Goal: Use online tool/utility

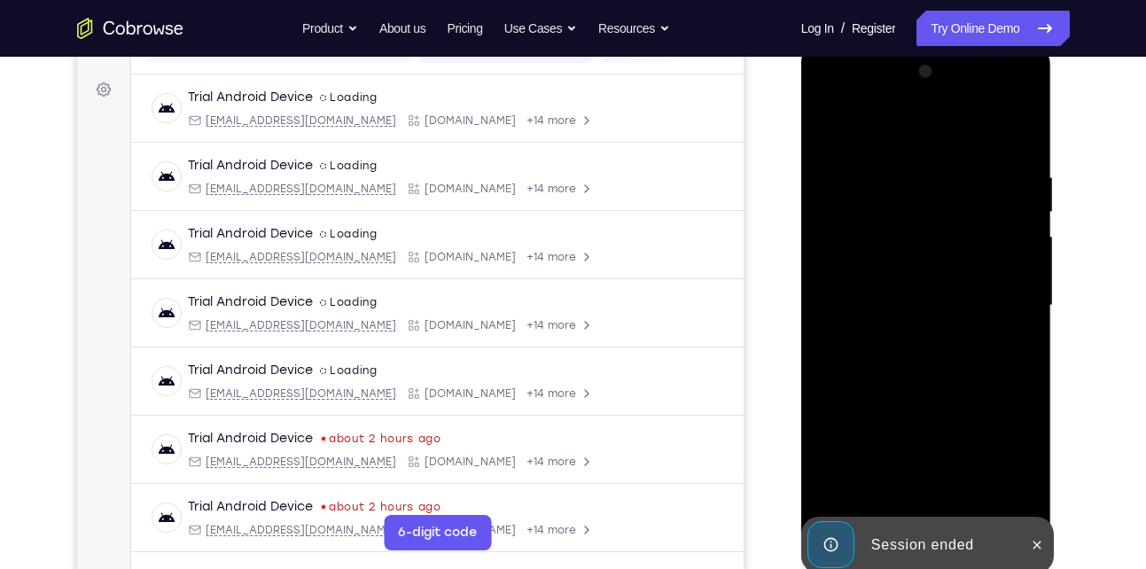
scroll to position [349, 0]
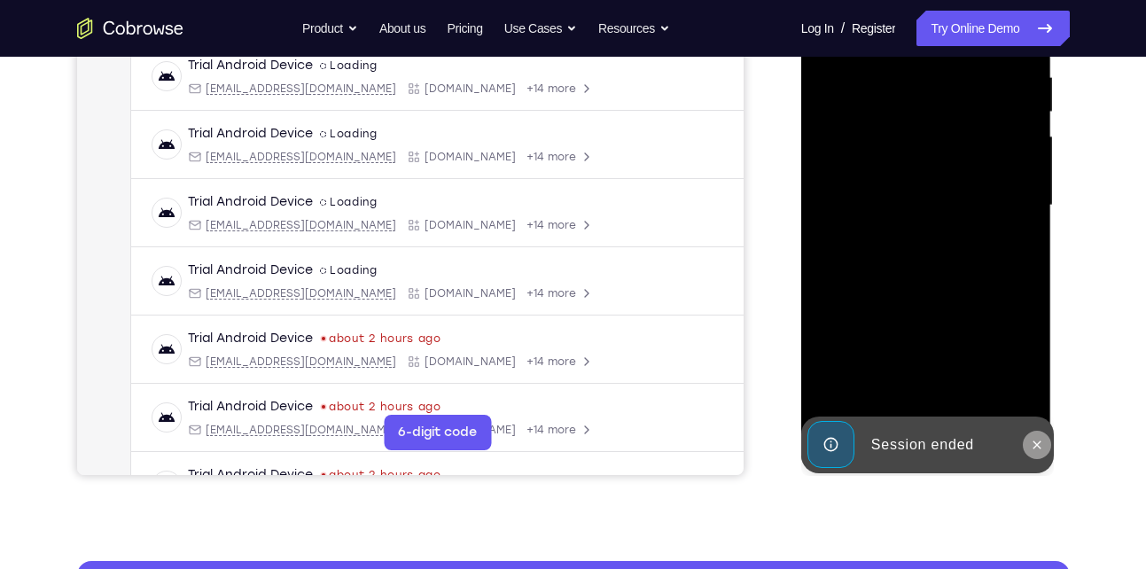
click at [1043, 442] on icon at bounding box center [1036, 445] width 14 height 14
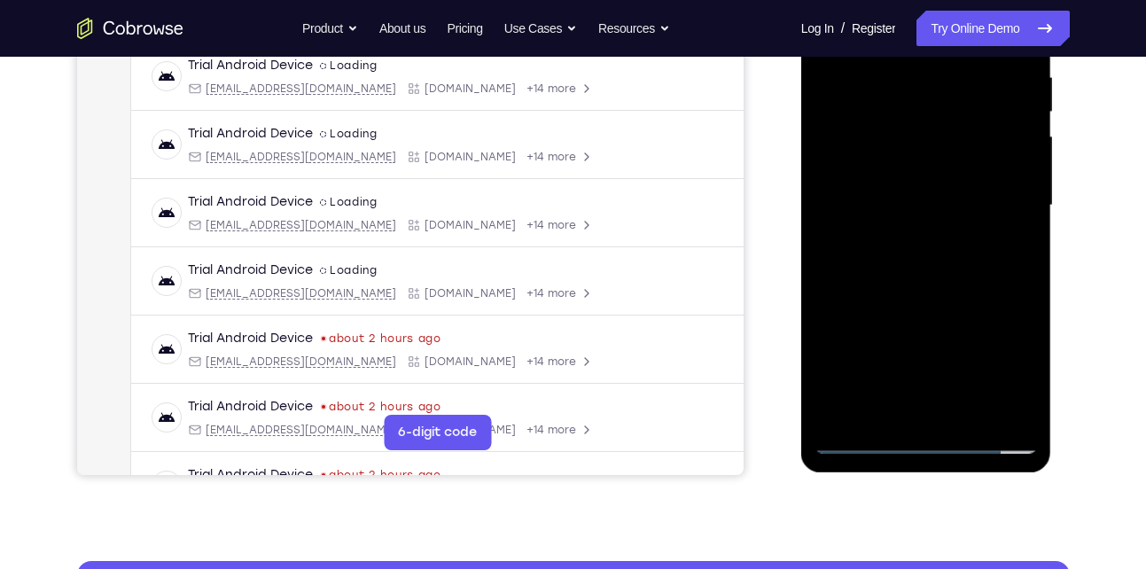
click at [926, 442] on div at bounding box center [925, 205] width 223 height 496
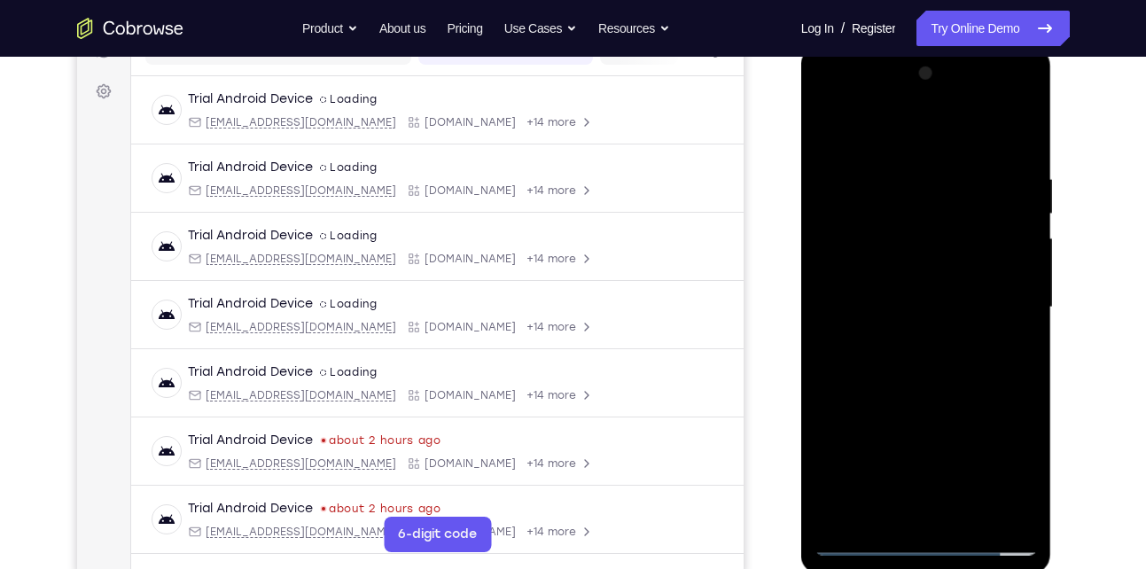
scroll to position [235, 0]
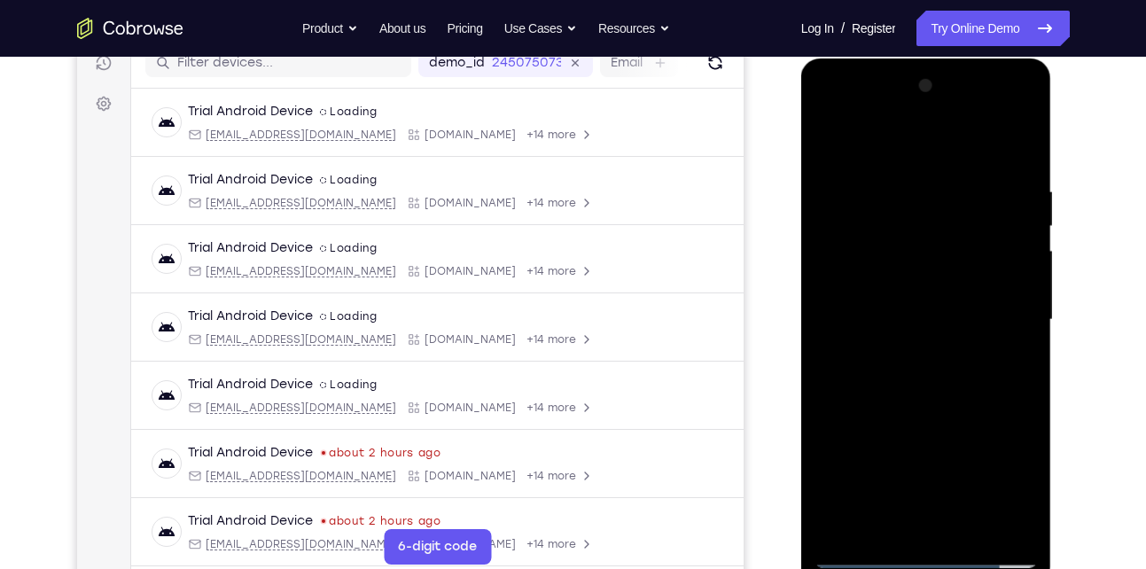
click at [1010, 474] on div at bounding box center [925, 320] width 223 height 496
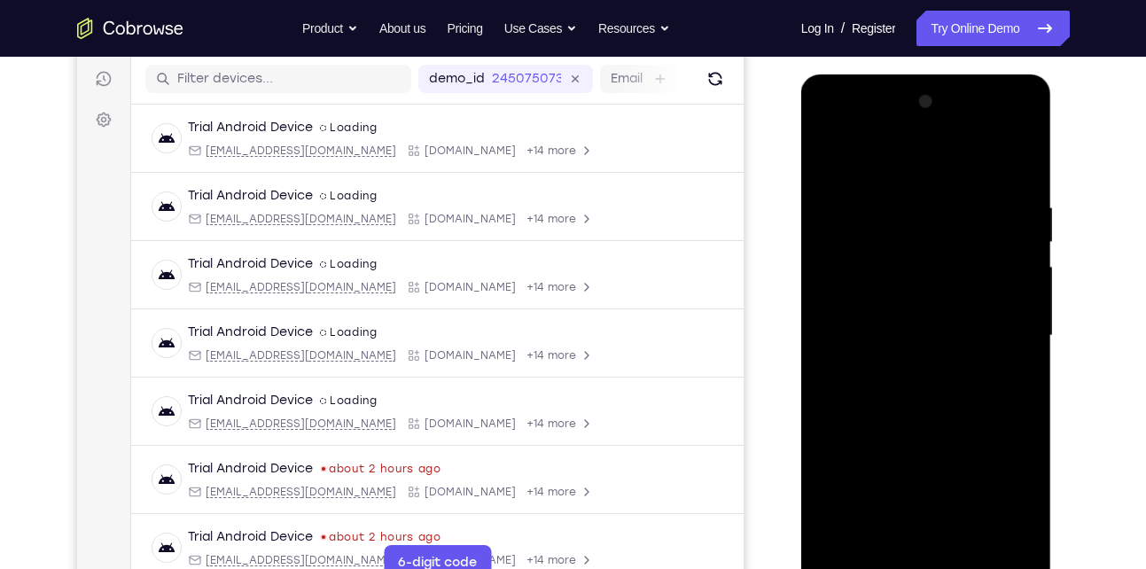
scroll to position [216, 0]
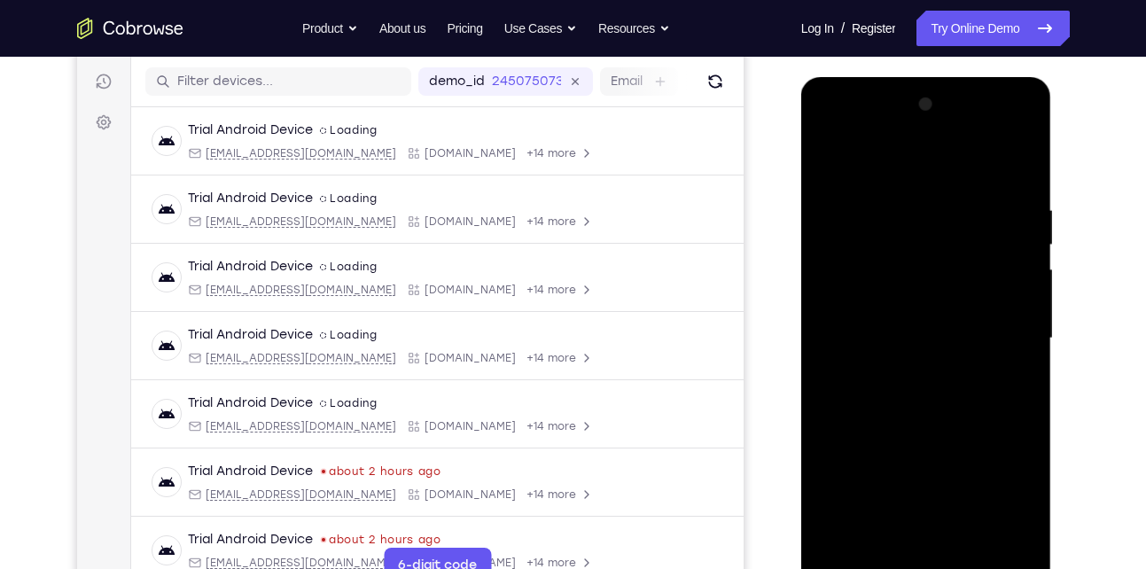
click at [898, 153] on div at bounding box center [925, 338] width 223 height 496
click at [999, 334] on div at bounding box center [925, 338] width 223 height 496
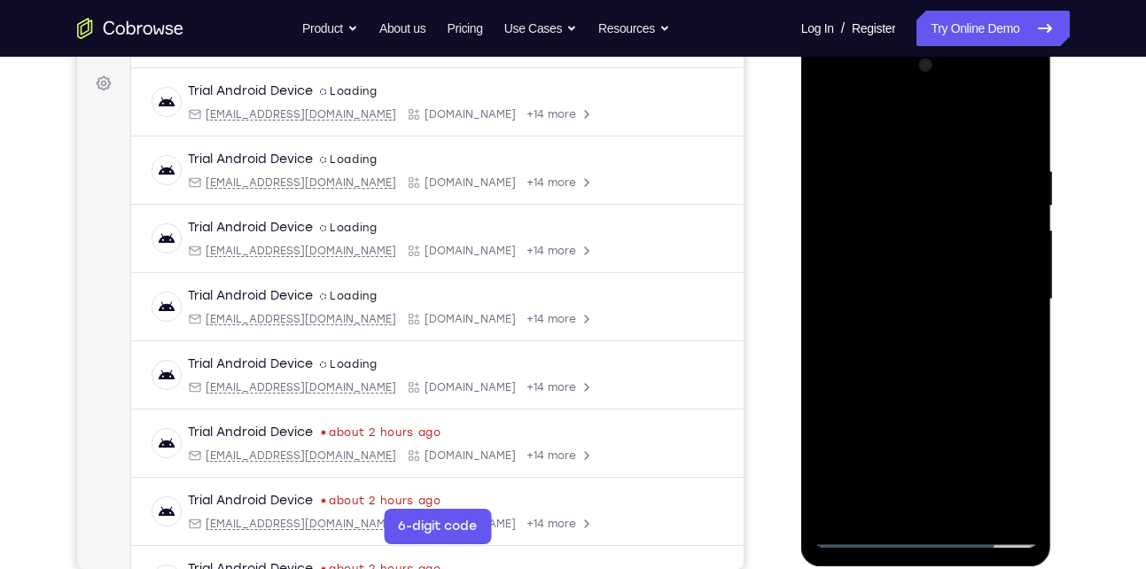
scroll to position [256, 0]
click at [905, 332] on div at bounding box center [925, 298] width 223 height 496
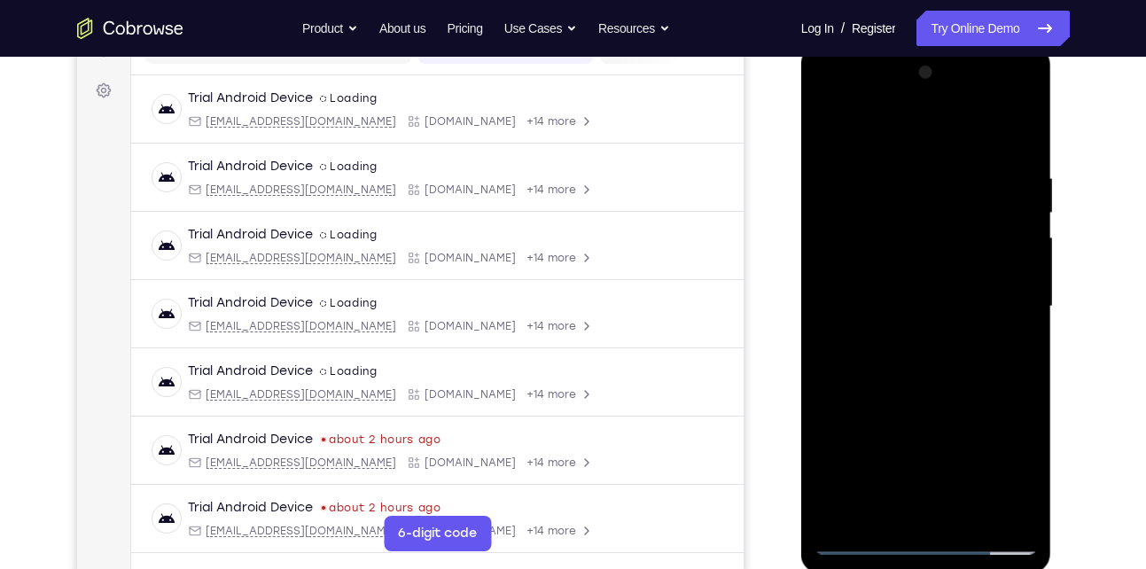
scroll to position [247, 0]
click at [897, 291] on div at bounding box center [925, 307] width 223 height 496
click at [897, 234] on div at bounding box center [925, 307] width 223 height 496
click at [888, 275] on div at bounding box center [925, 307] width 223 height 496
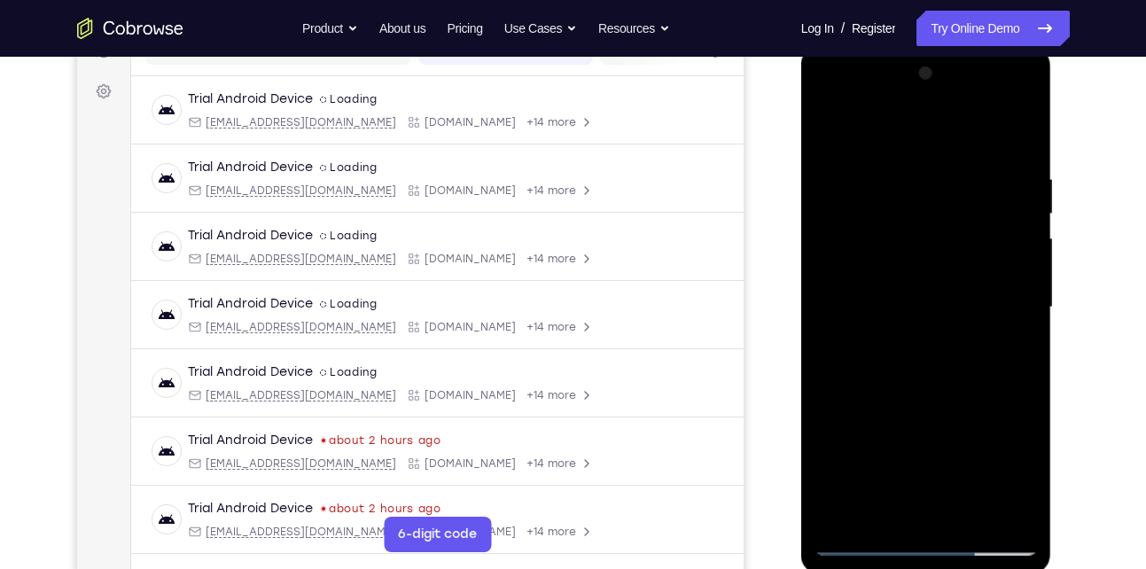
click at [888, 299] on div at bounding box center [925, 307] width 223 height 496
click at [919, 365] on div at bounding box center [925, 307] width 223 height 496
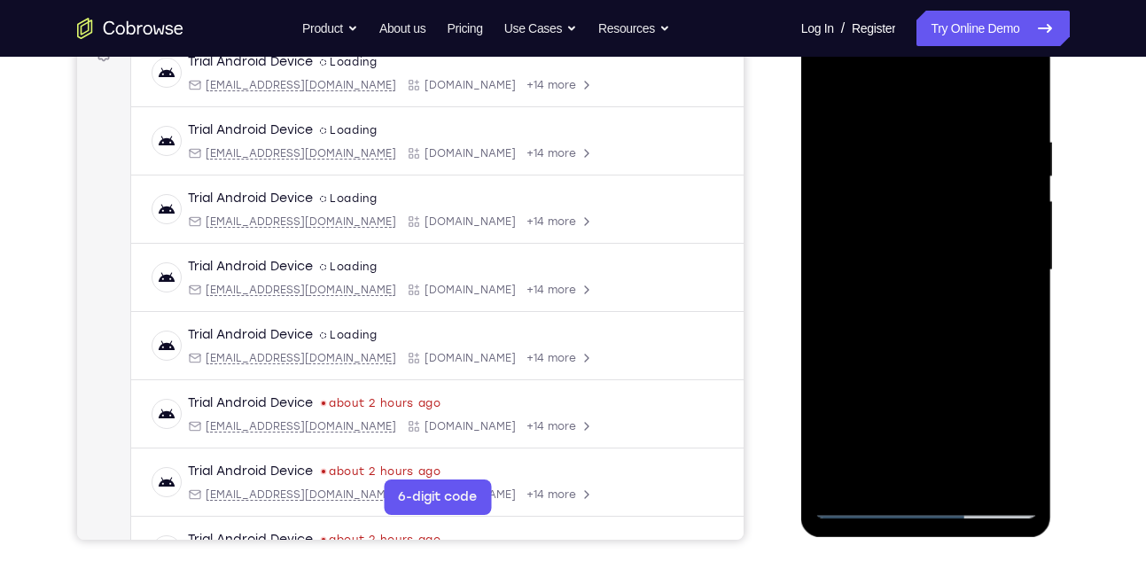
scroll to position [285, 0]
click at [938, 330] on div at bounding box center [925, 269] width 223 height 496
drag, startPoint x: 925, startPoint y: 335, endPoint x: 897, endPoint y: 88, distance: 248.7
click at [897, 88] on div at bounding box center [925, 269] width 223 height 496
drag, startPoint x: 913, startPoint y: 346, endPoint x: 906, endPoint y: 73, distance: 273.8
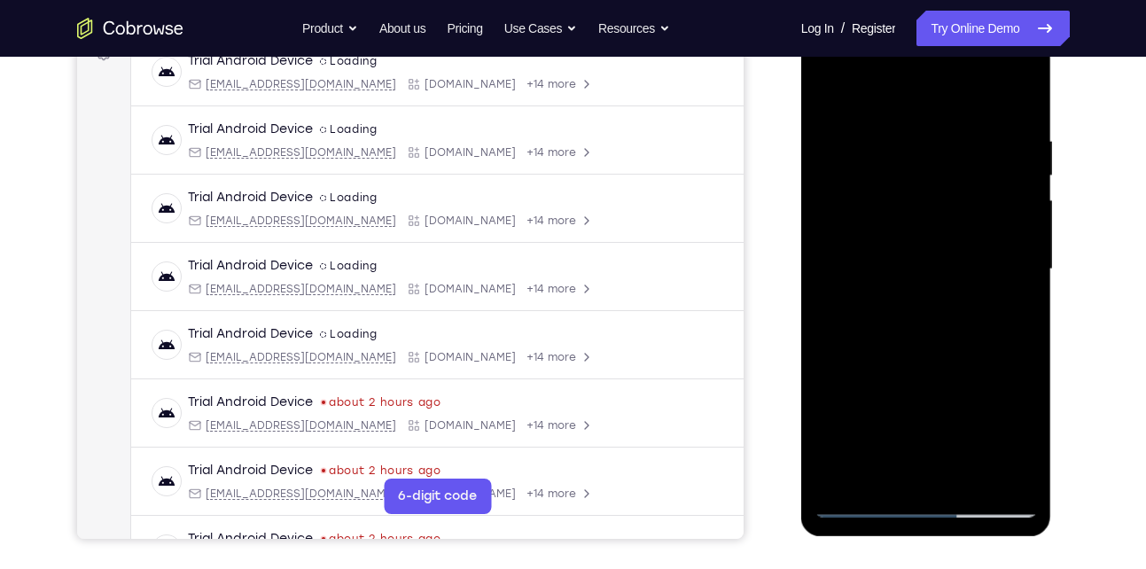
click at [906, 73] on div at bounding box center [925, 269] width 223 height 496
click at [970, 479] on div at bounding box center [925, 269] width 223 height 496
click at [926, 359] on div at bounding box center [925, 269] width 223 height 496
click at [917, 266] on div at bounding box center [925, 269] width 223 height 496
click at [887, 463] on div at bounding box center [925, 269] width 223 height 496
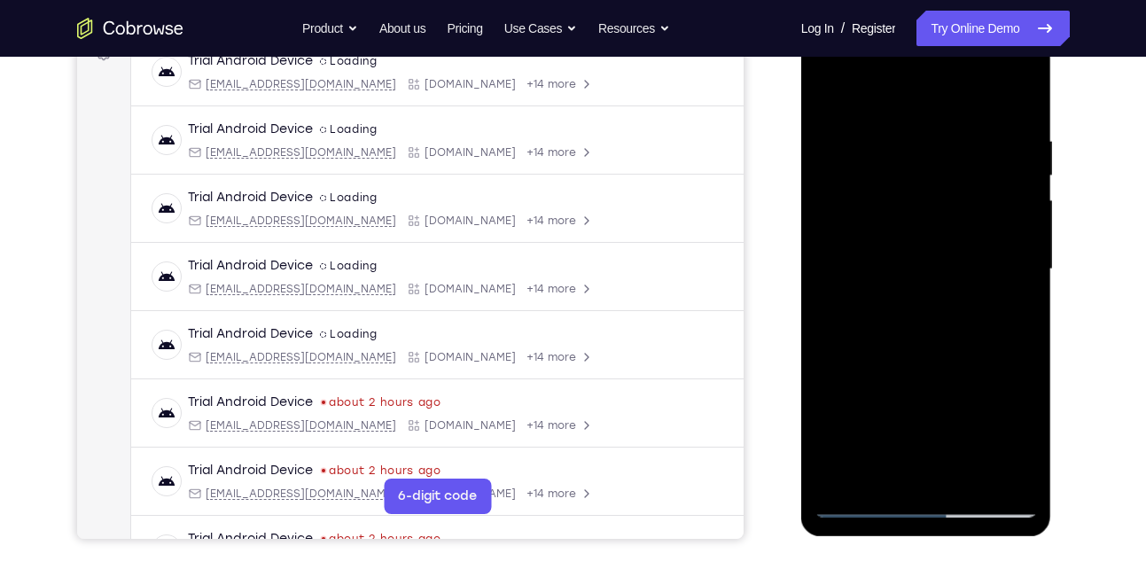
click at [952, 350] on div at bounding box center [925, 269] width 223 height 496
click at [923, 149] on div at bounding box center [925, 269] width 223 height 496
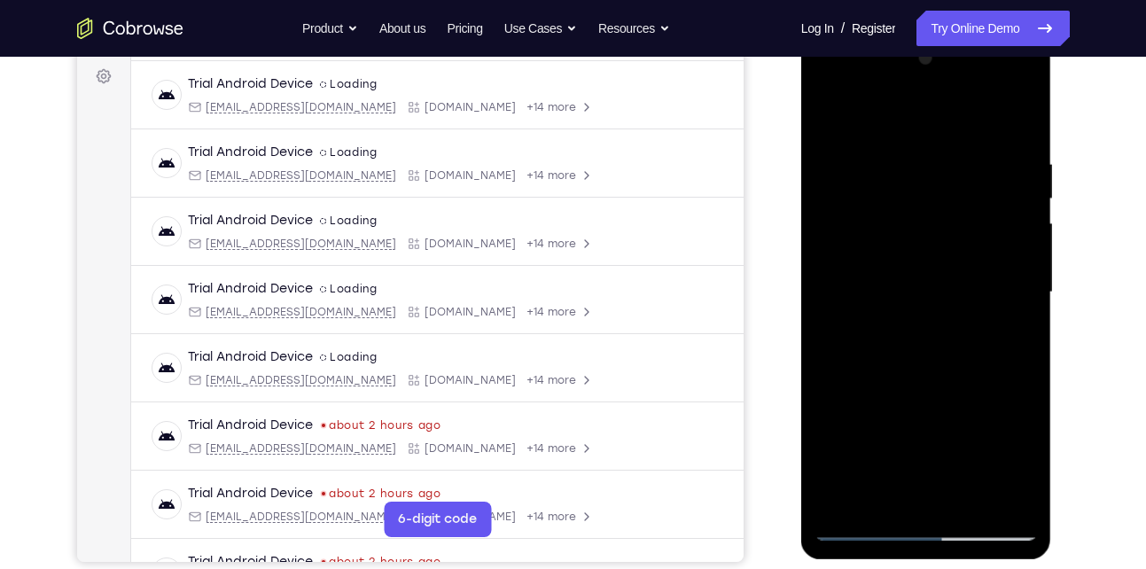
scroll to position [261, 0]
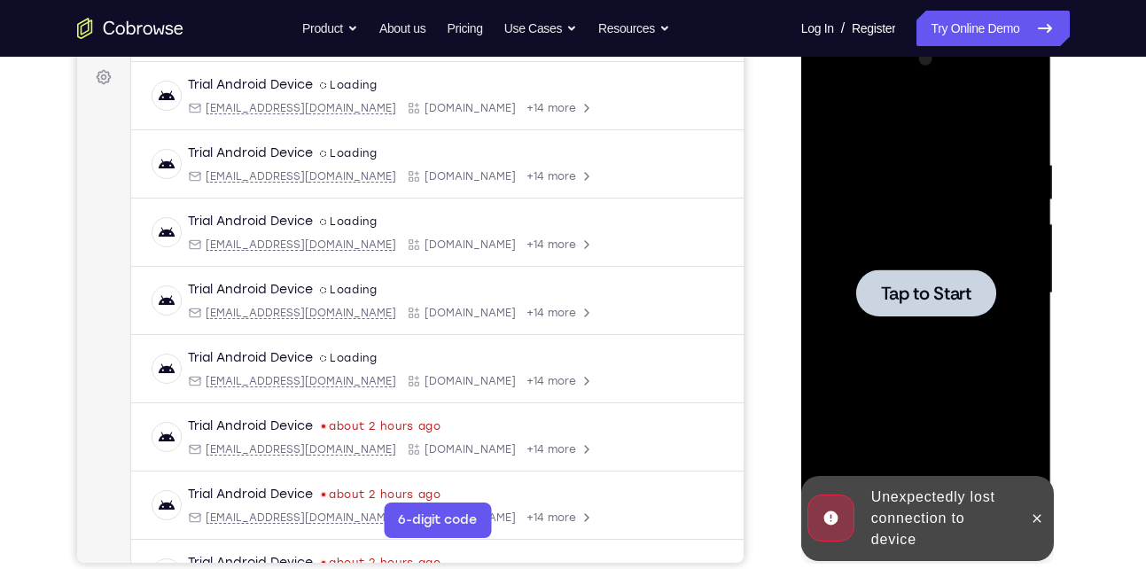
click at [869, 175] on div at bounding box center [925, 293] width 223 height 496
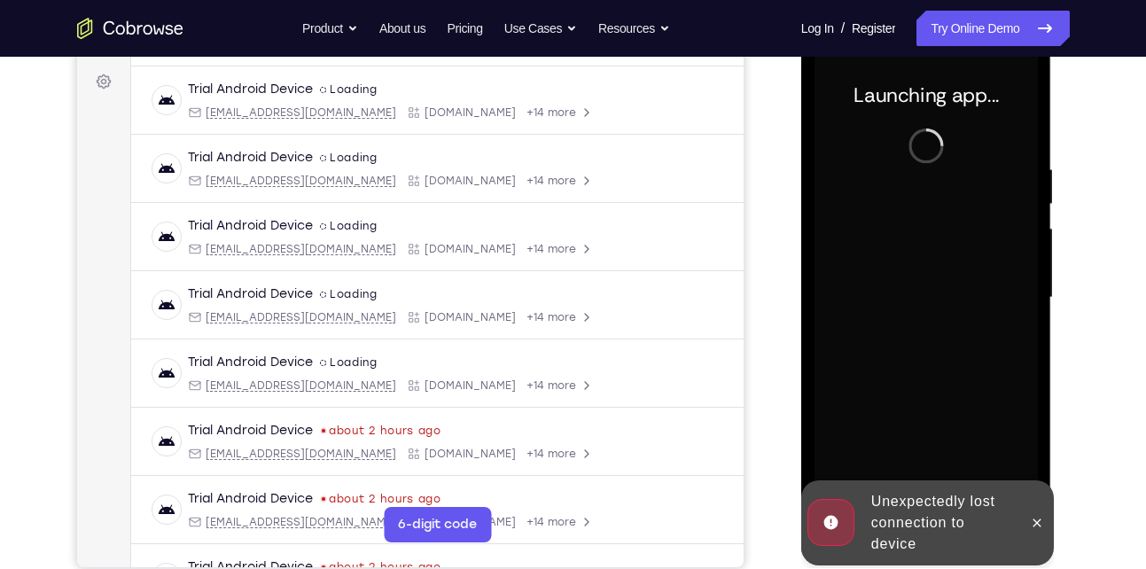
scroll to position [272, 0]
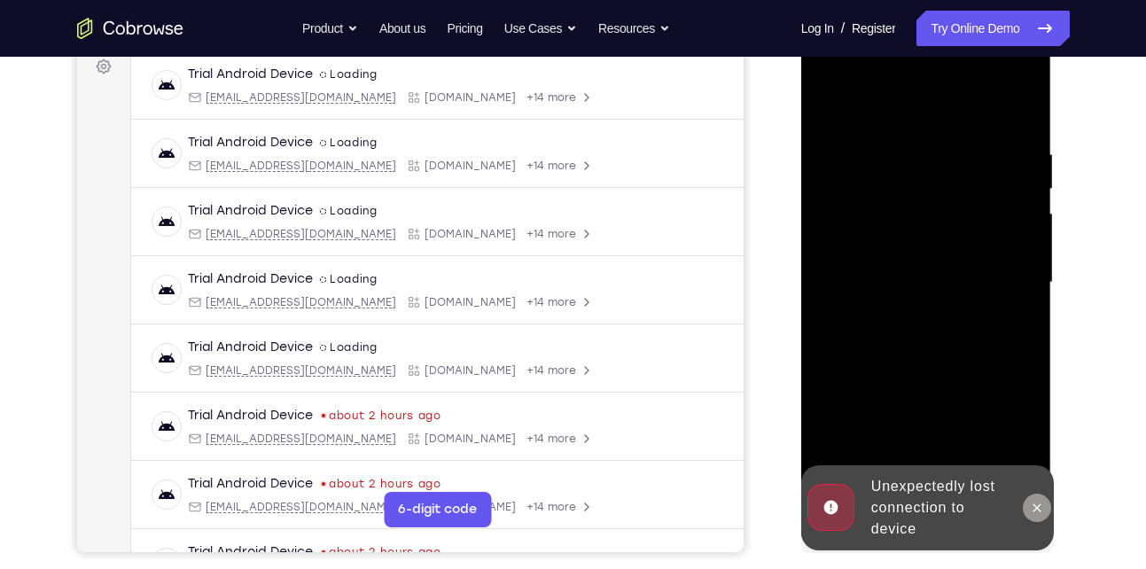
click at [1036, 508] on icon at bounding box center [1036, 508] width 14 height 14
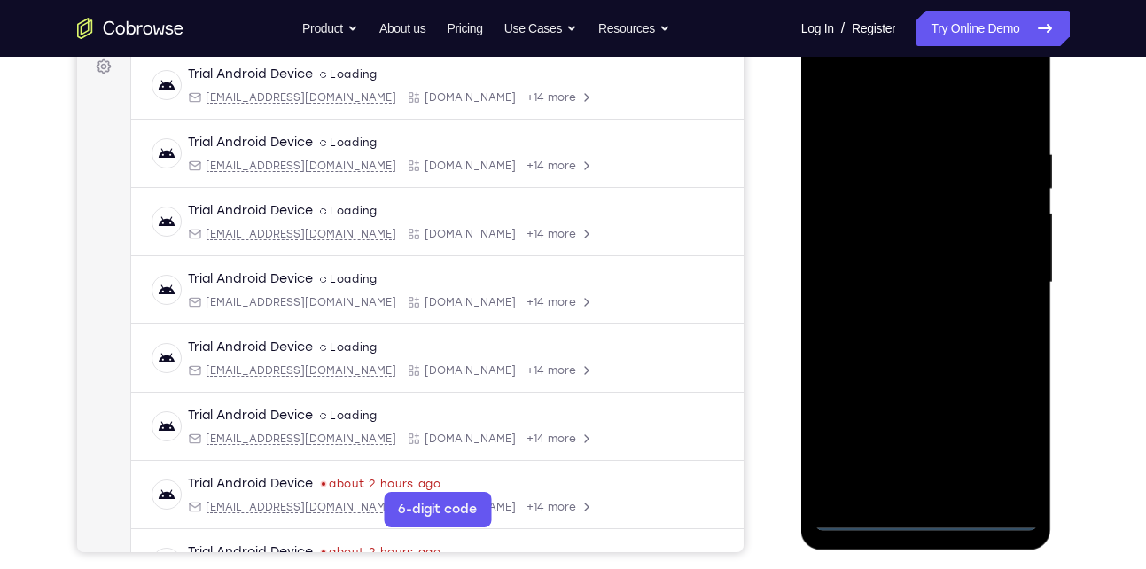
click at [931, 517] on div at bounding box center [925, 283] width 223 height 496
click at [1003, 446] on div at bounding box center [925, 283] width 223 height 496
click at [897, 113] on div at bounding box center [925, 283] width 223 height 496
click at [994, 279] on div at bounding box center [925, 283] width 223 height 496
click at [907, 315] on div at bounding box center [925, 283] width 223 height 496
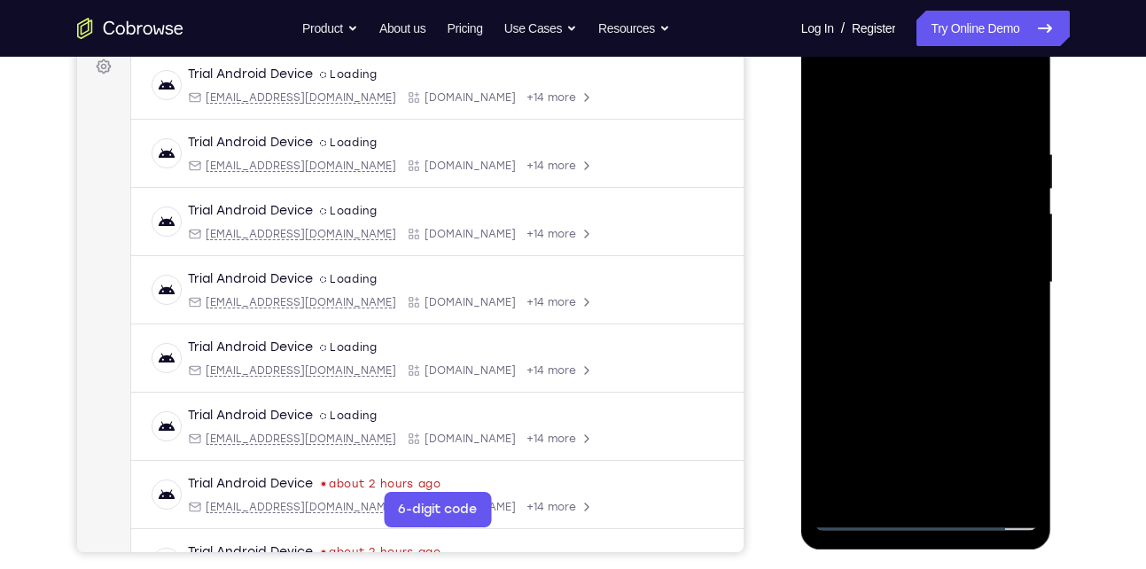
click at [895, 261] on div at bounding box center [925, 283] width 223 height 496
click at [874, 252] on div at bounding box center [925, 283] width 223 height 496
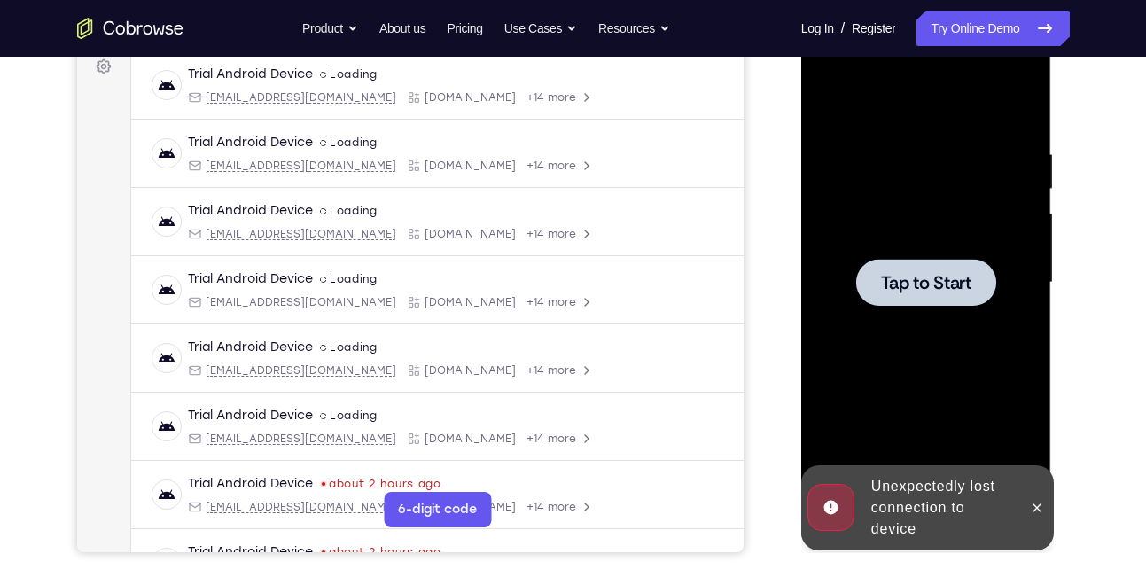
click at [889, 289] on span "Tap to Start" at bounding box center [926, 283] width 90 height 18
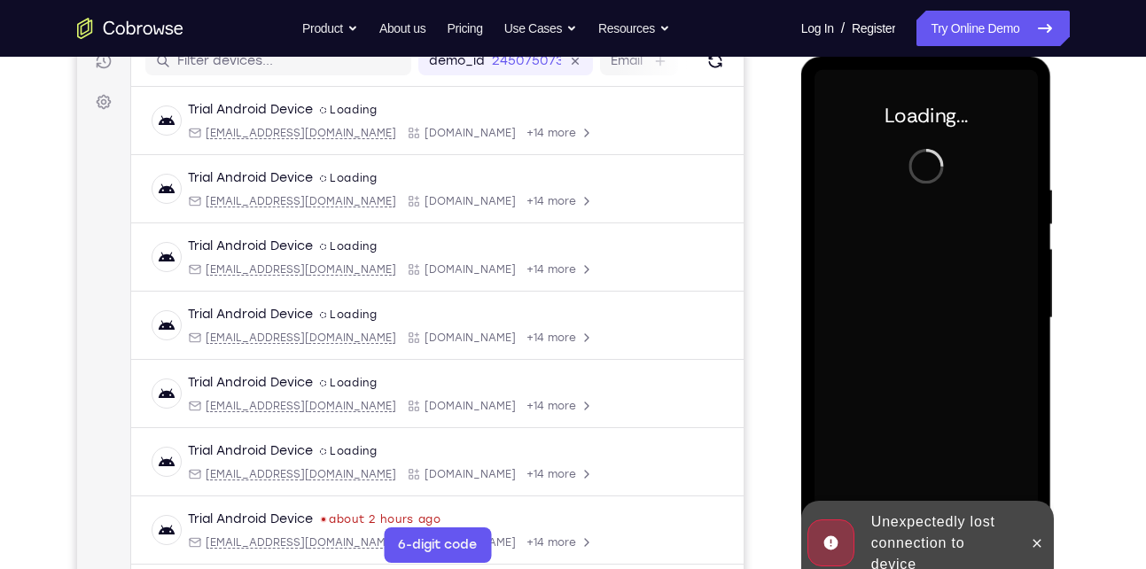
scroll to position [236, 0]
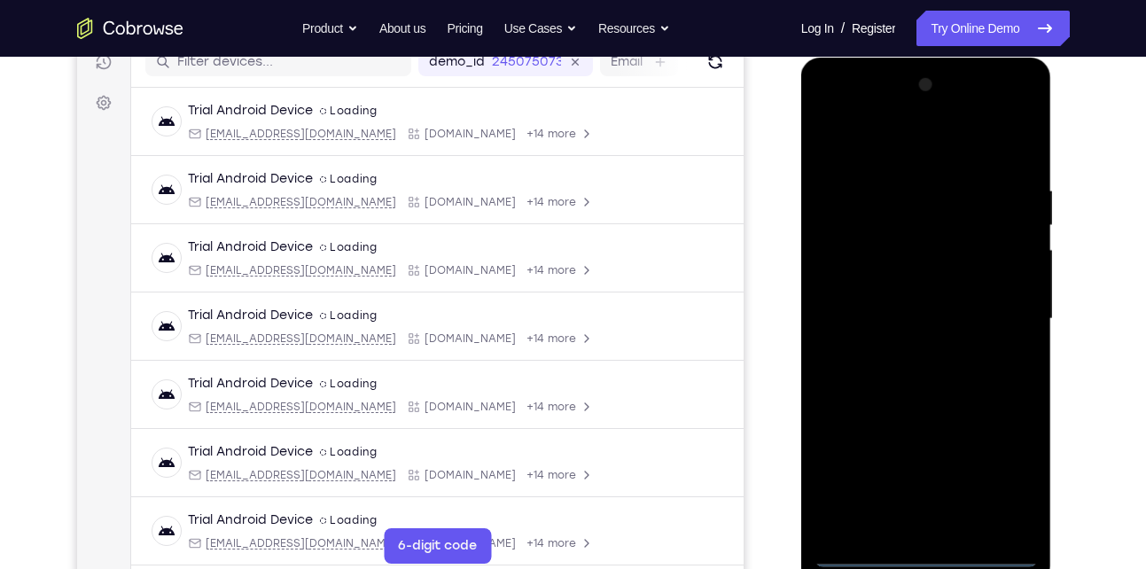
click at [919, 549] on div at bounding box center [925, 319] width 223 height 496
click at [1008, 465] on div at bounding box center [925, 319] width 223 height 496
click at [897, 149] on div at bounding box center [925, 319] width 223 height 496
click at [1000, 311] on div at bounding box center [925, 319] width 223 height 496
click at [899, 350] on div at bounding box center [925, 319] width 223 height 496
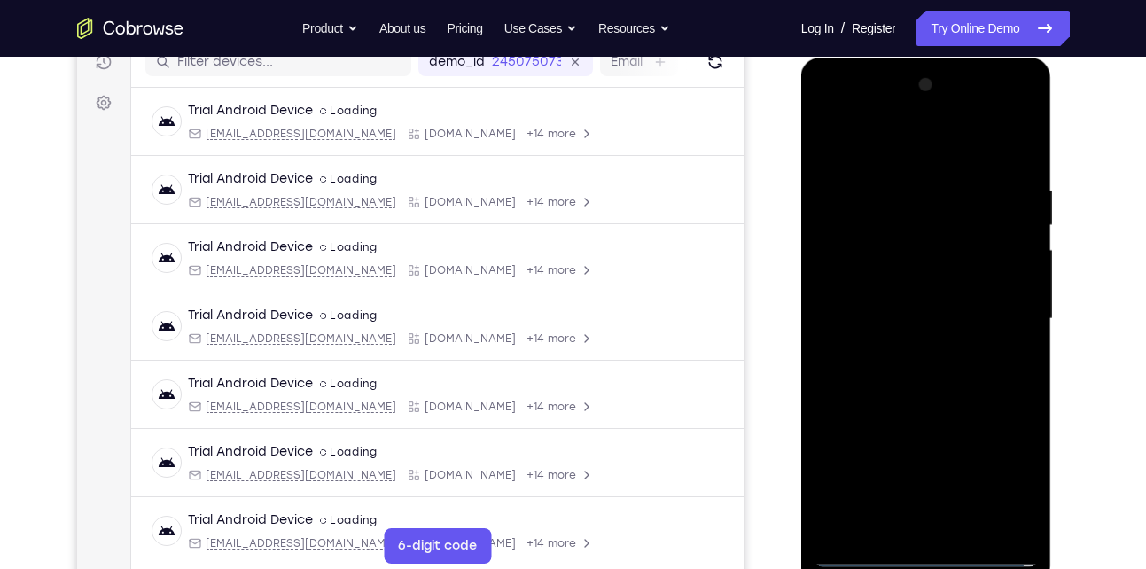
click at [894, 299] on div at bounding box center [925, 319] width 223 height 496
click at [862, 280] on div at bounding box center [925, 319] width 223 height 496
click at [906, 314] on div at bounding box center [925, 319] width 223 height 496
click at [905, 375] on div at bounding box center [925, 319] width 223 height 496
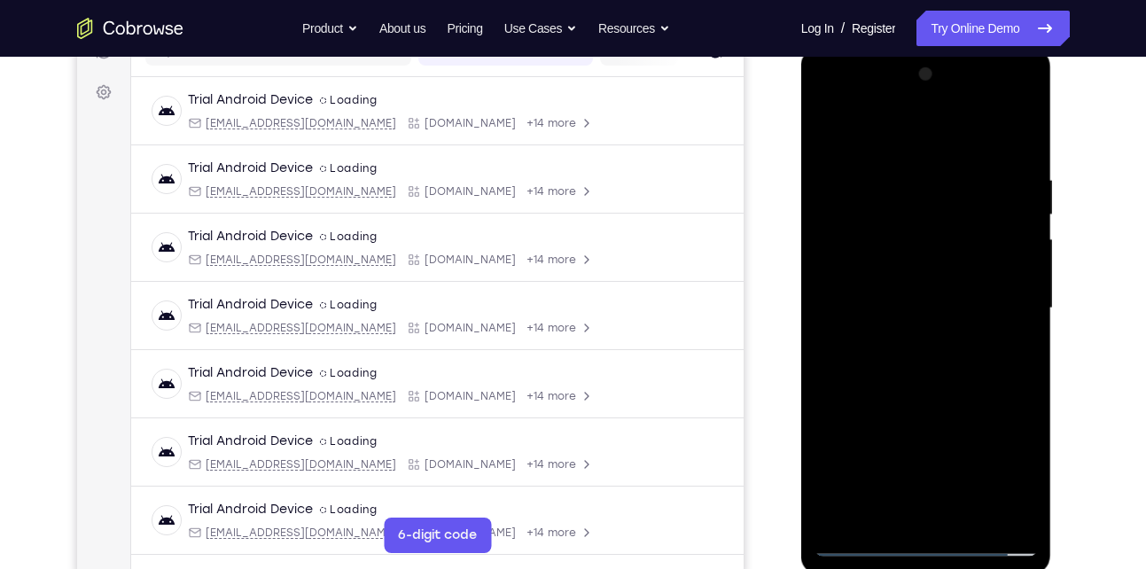
scroll to position [247, 0]
click at [974, 518] on div at bounding box center [925, 307] width 223 height 496
